Goal: Obtain resource: Obtain resource

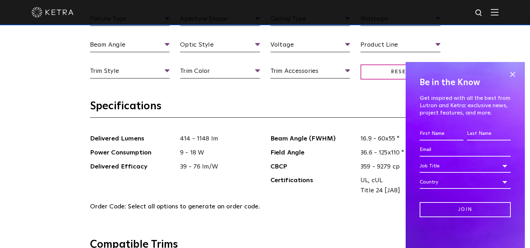
scroll to position [631, 0]
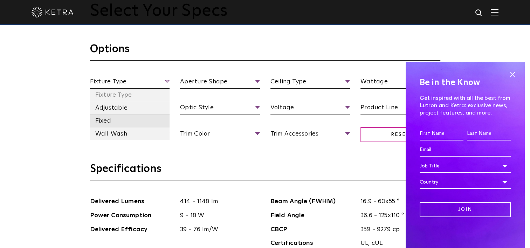
click at [113, 120] on li "Fixed" at bounding box center [130, 121] width 80 height 13
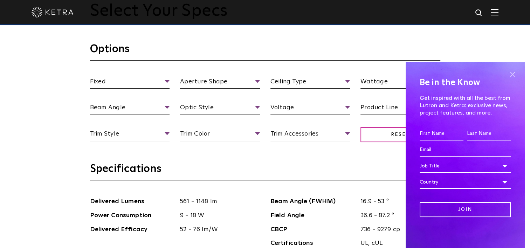
click at [514, 73] on span at bounding box center [513, 74] width 11 height 11
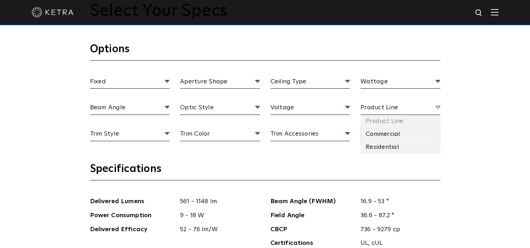
click at [397, 108] on span "Product Line" at bounding box center [401, 109] width 80 height 12
drag, startPoint x: 393, startPoint y: 150, endPoint x: 390, endPoint y: 147, distance: 5.0
click at [393, 150] on li "Residential" at bounding box center [401, 147] width 80 height 13
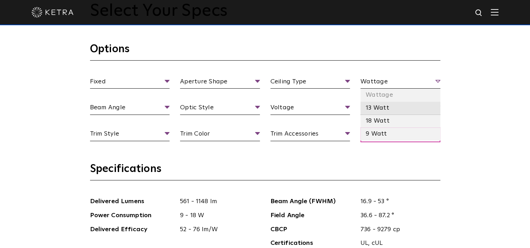
click at [374, 110] on li "13 Watt" at bounding box center [401, 108] width 80 height 13
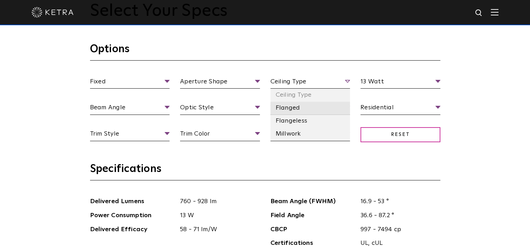
click at [327, 109] on li "Flanged" at bounding box center [311, 108] width 80 height 13
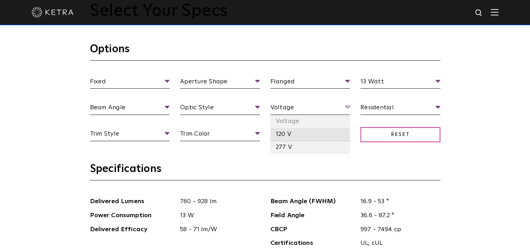
click at [292, 135] on li "120 V" at bounding box center [311, 134] width 80 height 13
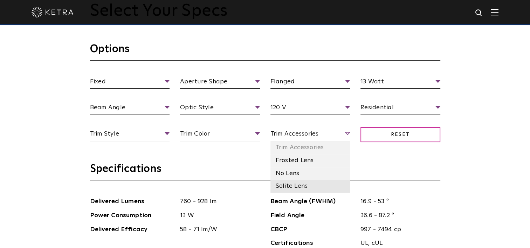
click at [290, 185] on li "Solite Lens" at bounding box center [311, 186] width 80 height 13
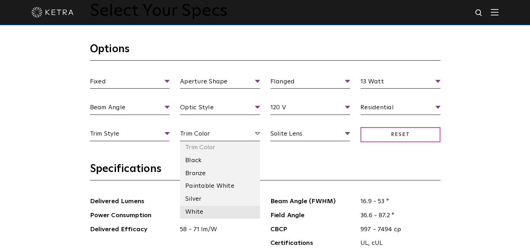
click at [212, 211] on li "White" at bounding box center [220, 212] width 80 height 13
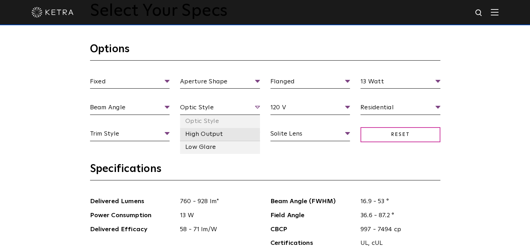
click at [204, 137] on li "High Output" at bounding box center [220, 134] width 80 height 13
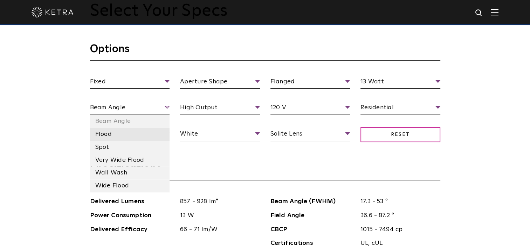
click at [116, 131] on li "Flood" at bounding box center [130, 134] width 80 height 13
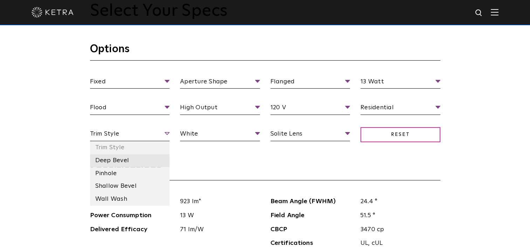
click at [130, 162] on li "Deep Bevel" at bounding box center [130, 160] width 80 height 13
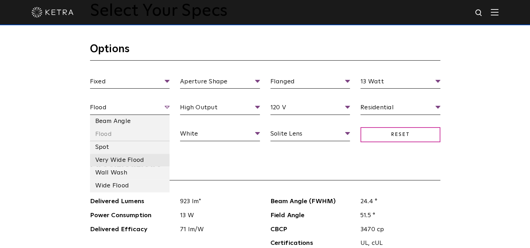
click at [132, 157] on li "Very Wide Flood" at bounding box center [130, 160] width 80 height 13
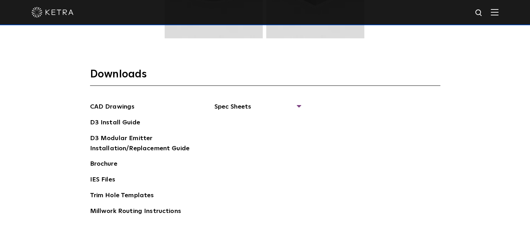
scroll to position [1052, 0]
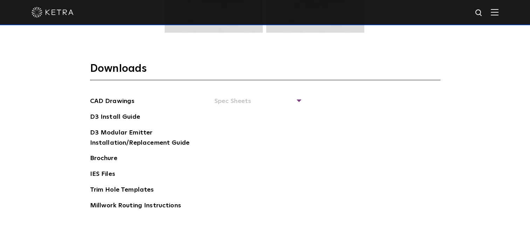
click at [227, 99] on span "Spec Sheets" at bounding box center [258, 103] width 86 height 15
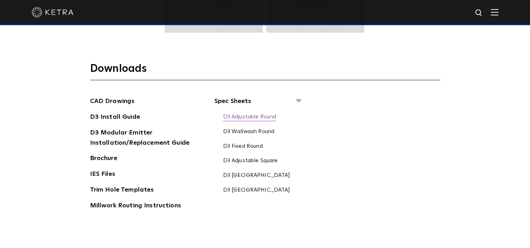
click at [241, 116] on link "D3 Adjustable Round" at bounding box center [249, 118] width 53 height 8
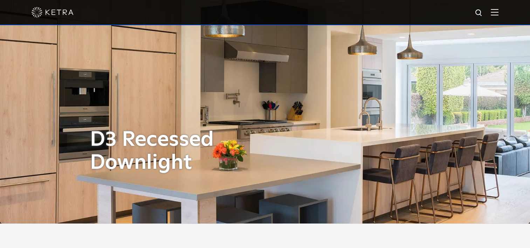
scroll to position [0, 0]
